Goal: Transaction & Acquisition: Purchase product/service

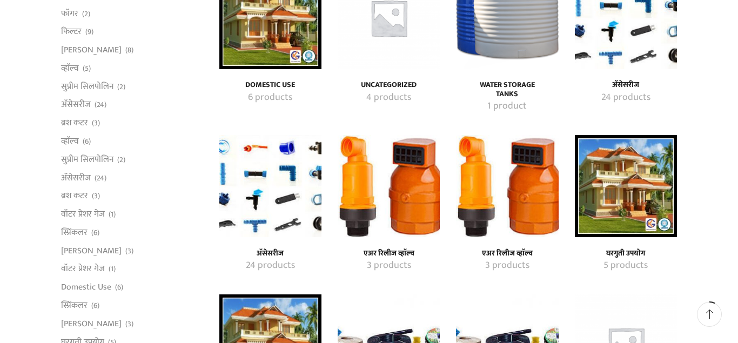
scroll to position [165, 0]
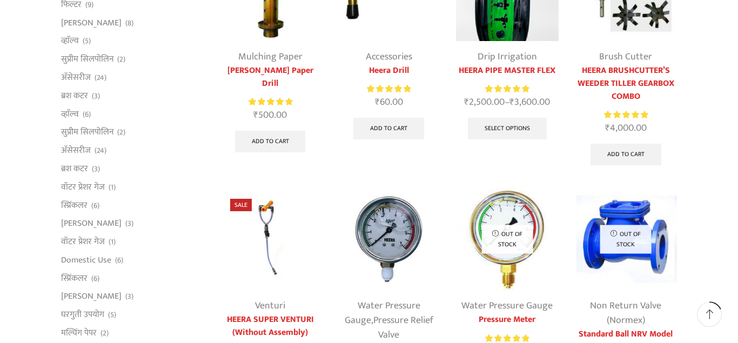
scroll to position [165, 0]
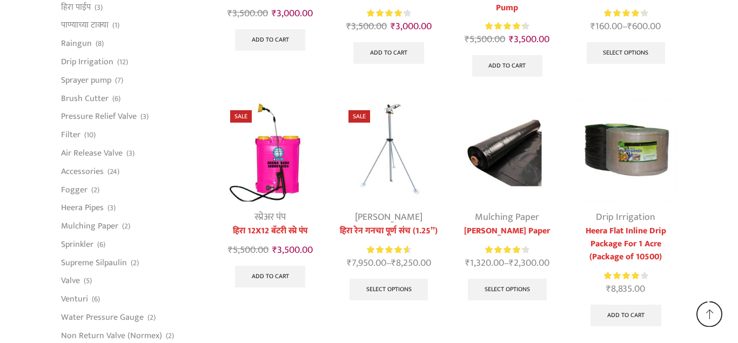
scroll to position [1928, 0]
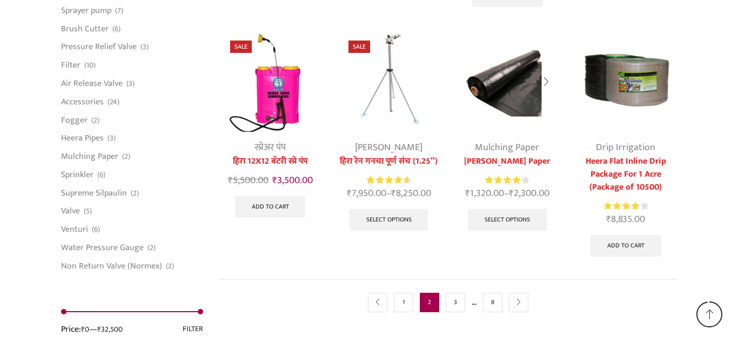
click at [502, 84] on img at bounding box center [507, 81] width 102 height 102
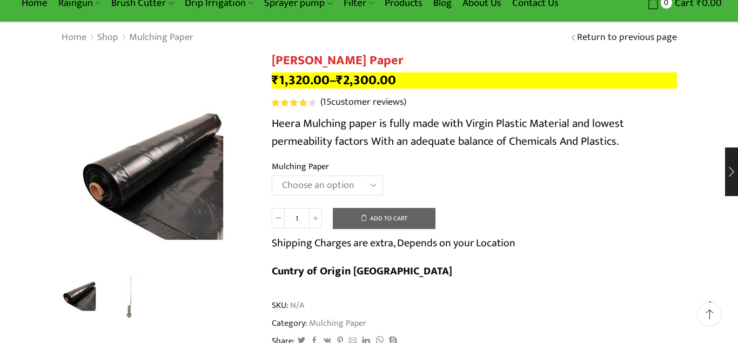
scroll to position [110, 0]
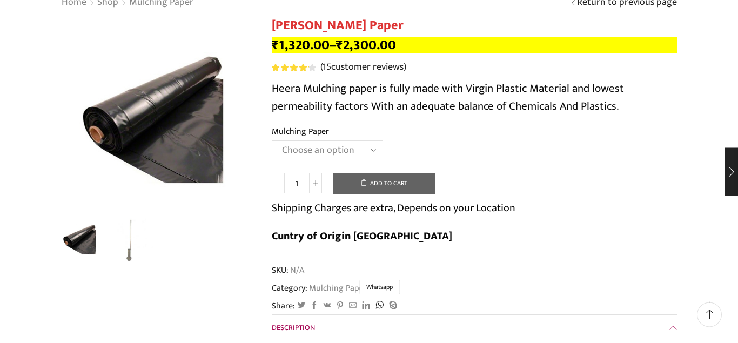
scroll to position [0, 0]
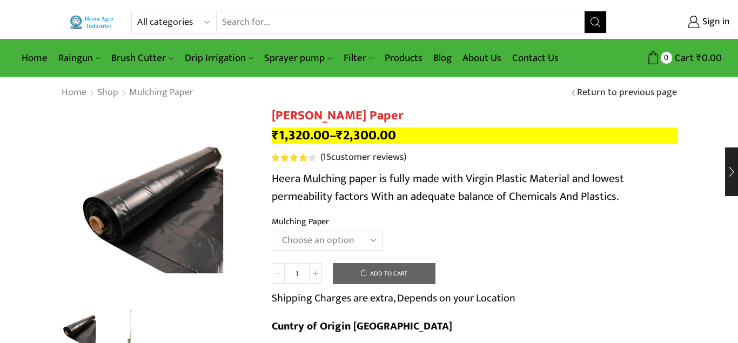
click at [272, 231] on select "Choose an option 1000 X 20 X 400 1000 X 25 X 400 1000 X 30 X 400 750 X 20 X 400…" at bounding box center [327, 241] width 111 height 20
select select "1200-x-30-x-400"
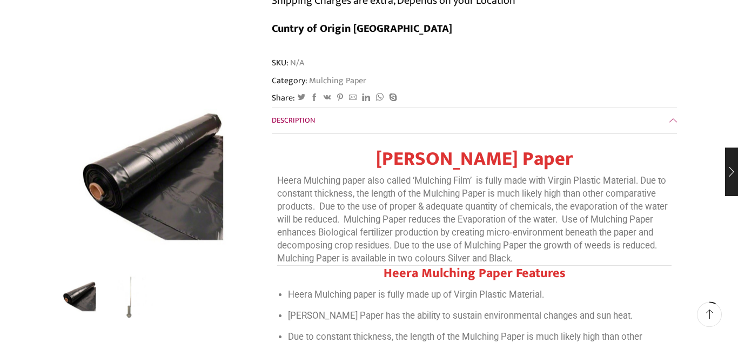
scroll to position [330, 0]
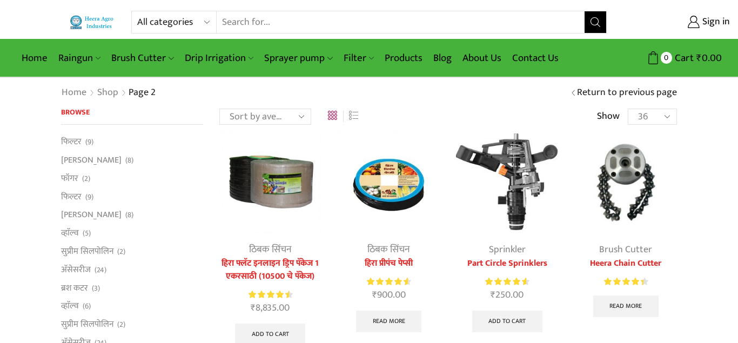
click at [314, 22] on input "Search input" at bounding box center [401, 22] width 368 height 22
type input "heera soil cover"
click at [584, 11] on button "Search" at bounding box center [595, 22] width 22 height 22
click at [597, 19] on span "Search button" at bounding box center [595, 22] width 22 height 22
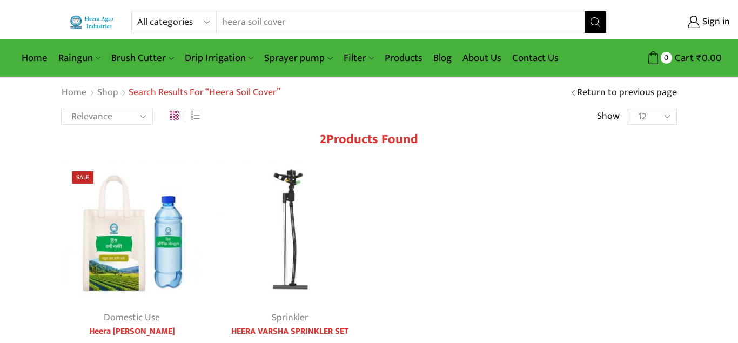
click at [137, 11] on select "All categories Accessories Air Release Valve Brush Cutter Domestic Use Drip Irr…" at bounding box center [176, 22] width 79 height 22
select select "mulching-paper"
click option "Mulching Paper" at bounding box center [0, 0] width 0 height 0
click at [344, 17] on input "heera soil cover" at bounding box center [394, 22] width 354 height 22
type input "h"
